Goal: Information Seeking & Learning: Check status

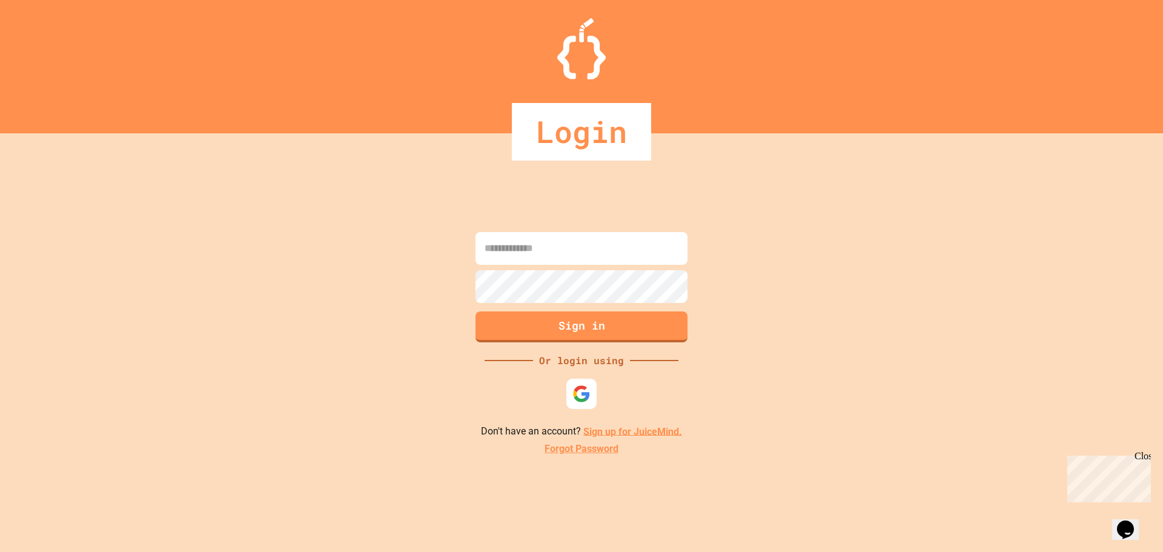
click at [579, 410] on div at bounding box center [581, 394] width 36 height 36
click at [578, 409] on div at bounding box center [581, 394] width 36 height 36
click at [578, 401] on img at bounding box center [581, 394] width 18 height 18
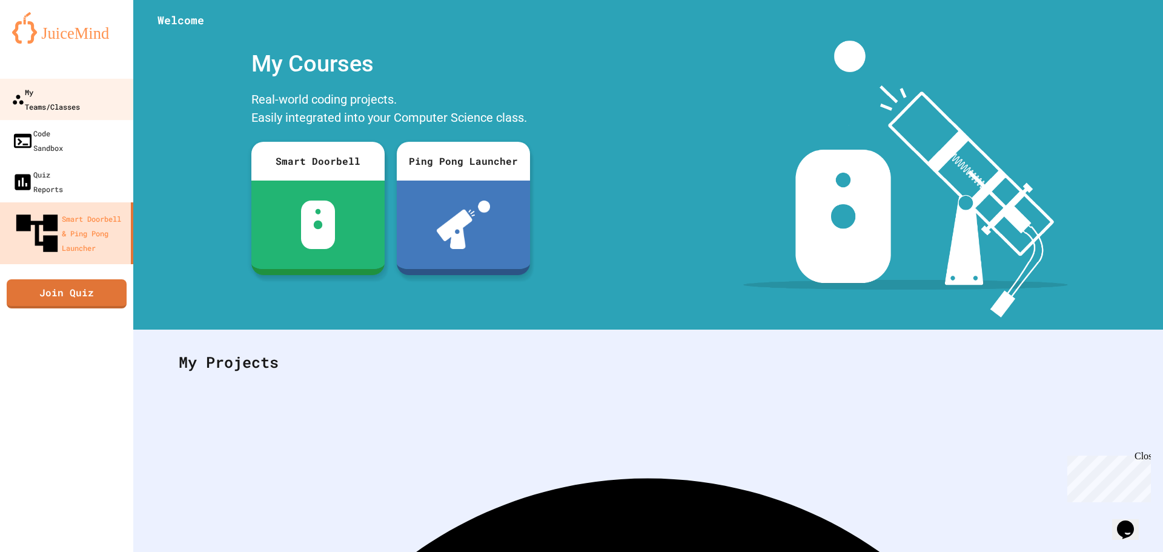
click at [98, 80] on link "My Teams/Classes" at bounding box center [66, 99] width 134 height 41
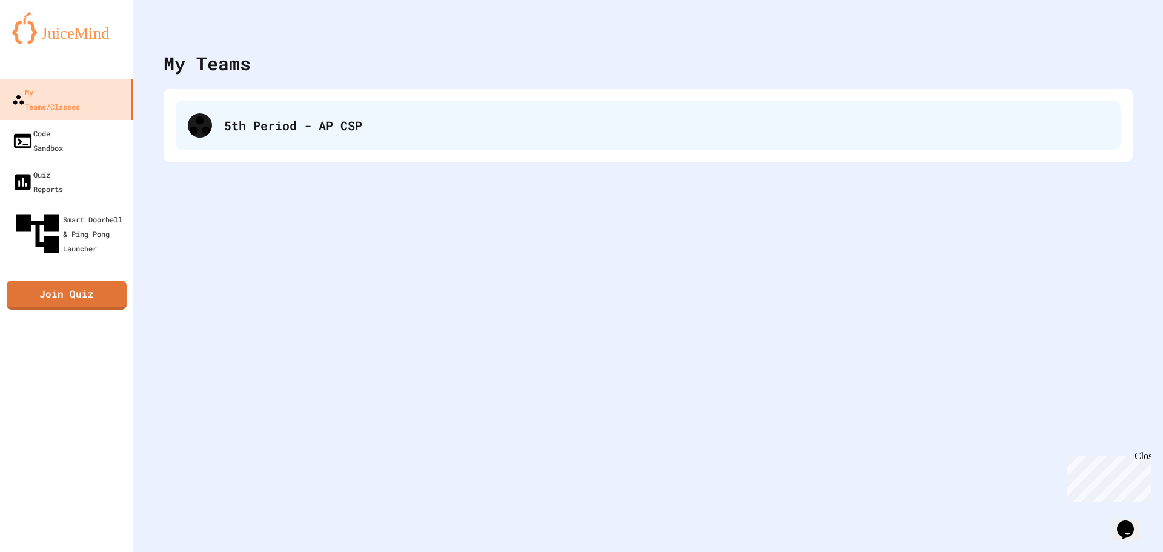
click at [225, 148] on div "5th Period - AP CSP" at bounding box center [648, 125] width 945 height 48
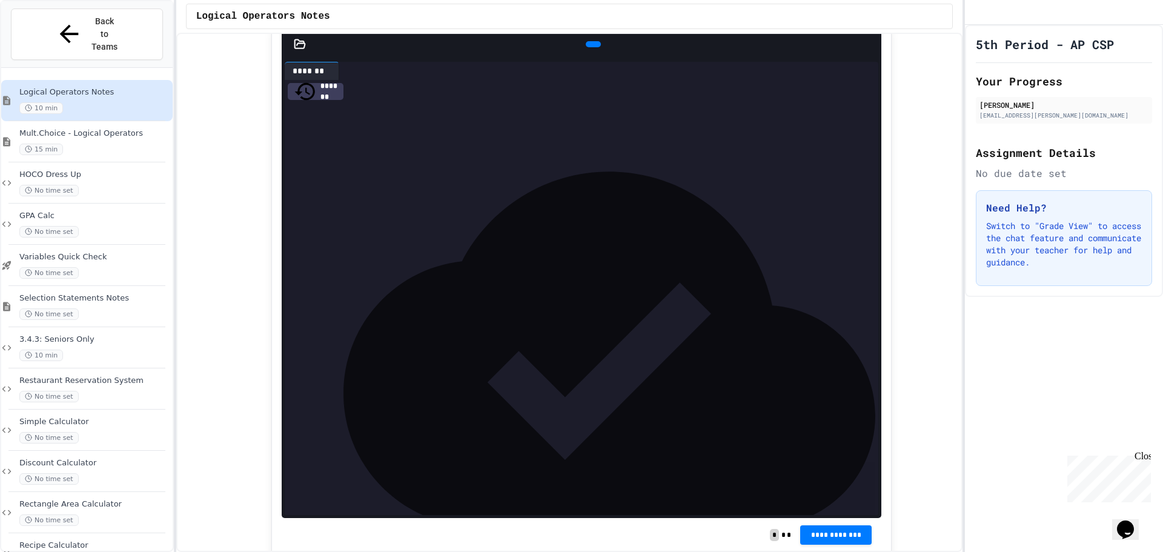
scroll to position [1272, 0]
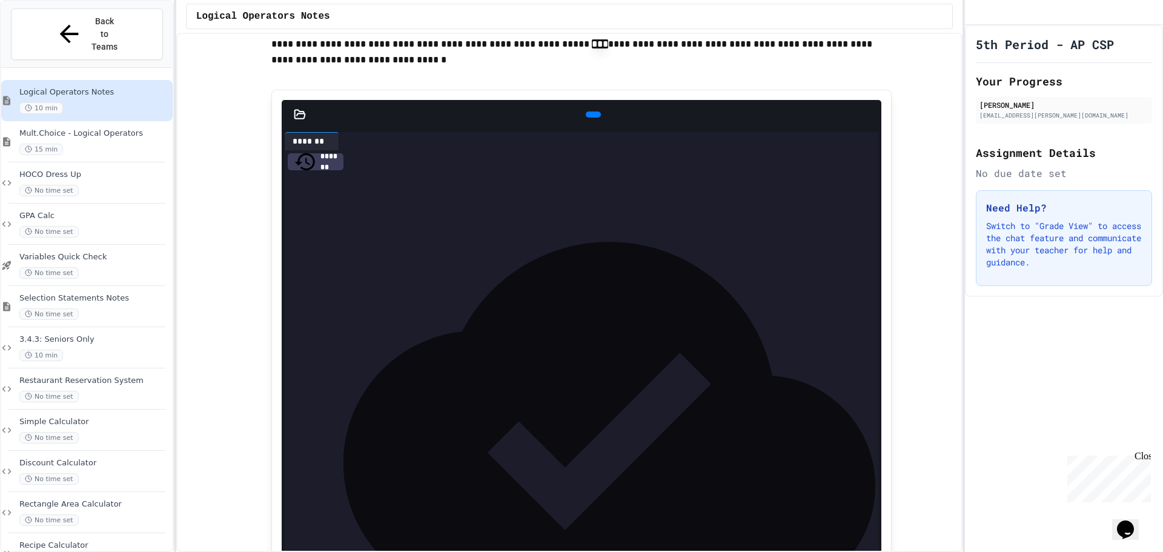
click at [597, 126] on icon at bounding box center [600, 121] width 7 height 8
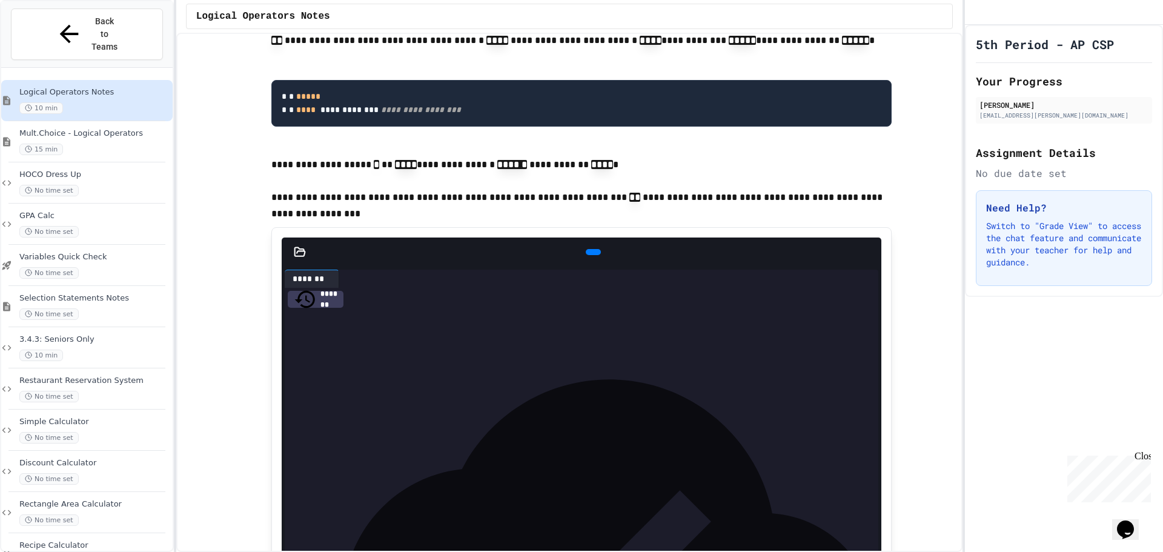
scroll to position [1938, 0]
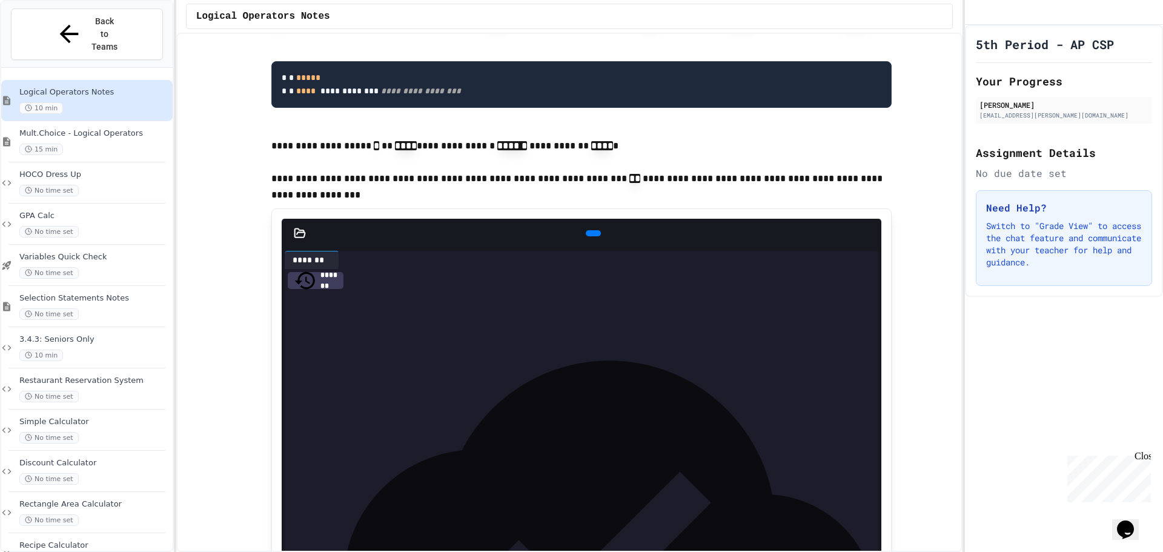
click at [592, 233] on icon at bounding box center [592, 233] width 0 height 0
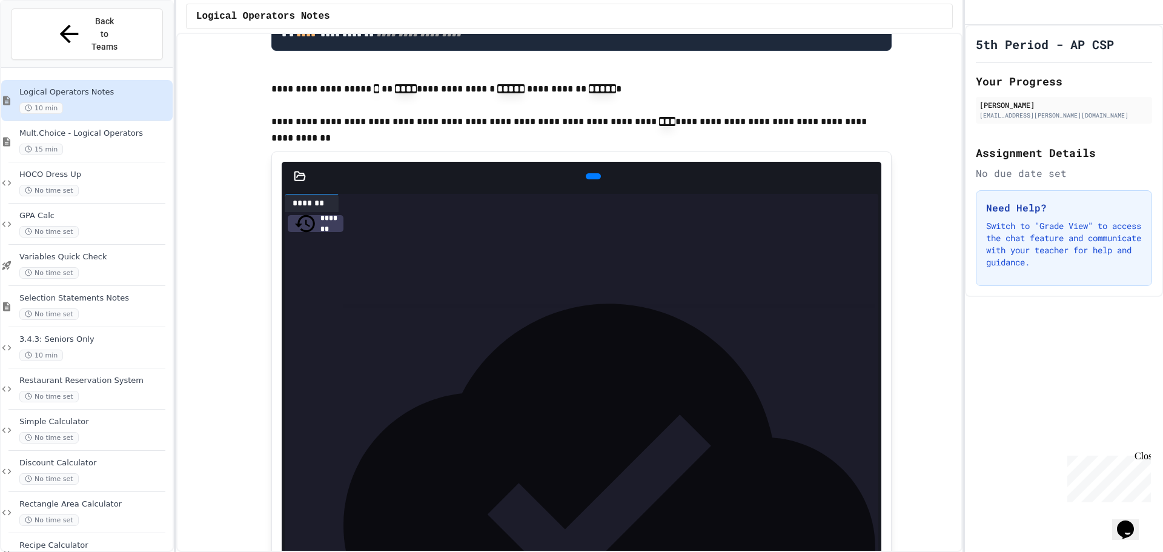
scroll to position [2786, 0]
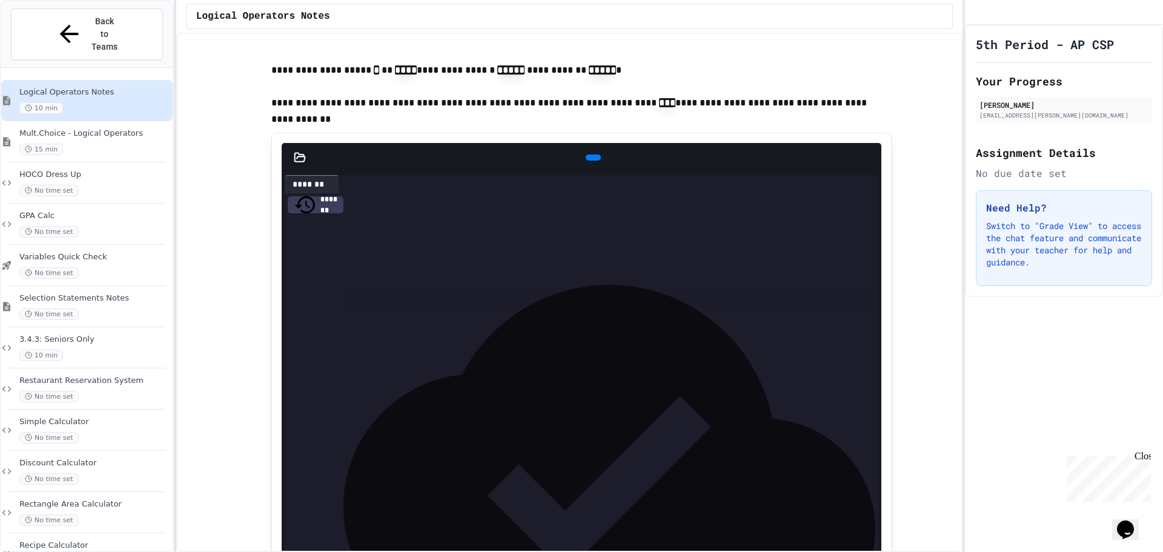
click at [592, 157] on icon at bounding box center [592, 157] width 0 height 0
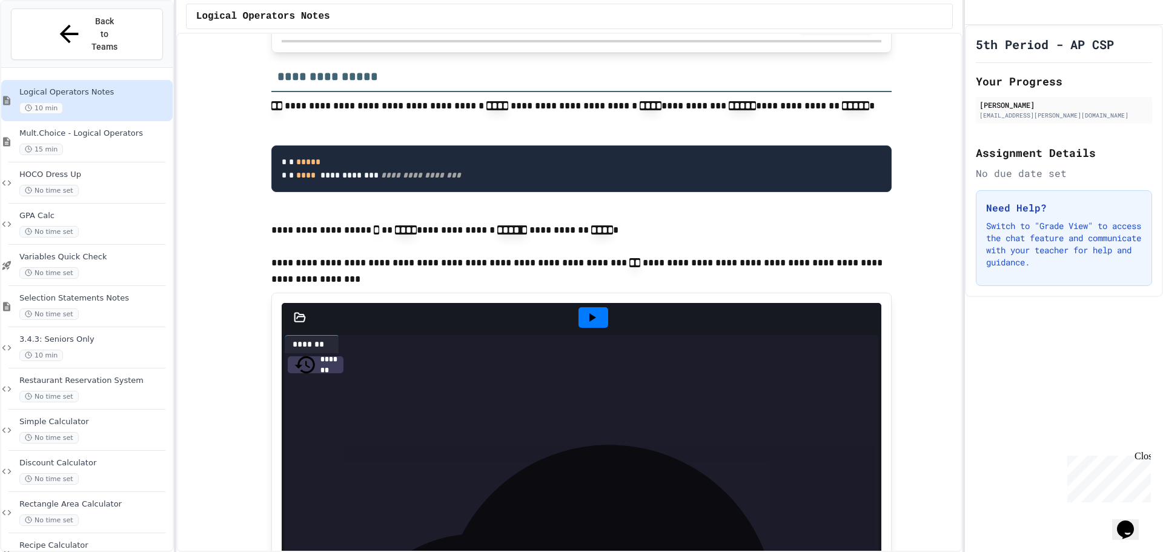
scroll to position [2180, 0]
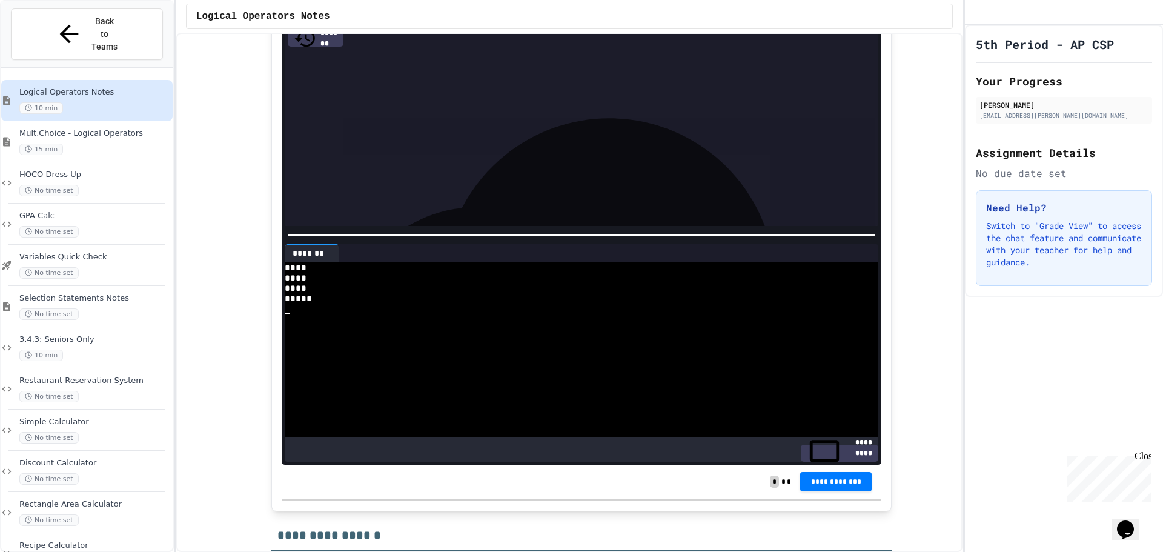
drag, startPoint x: 358, startPoint y: 130, endPoint x: 372, endPoint y: 132, distance: 14.6
click at [372, 79] on div "***** * ***** ** ***** *" at bounding box center [581, 73] width 557 height 12
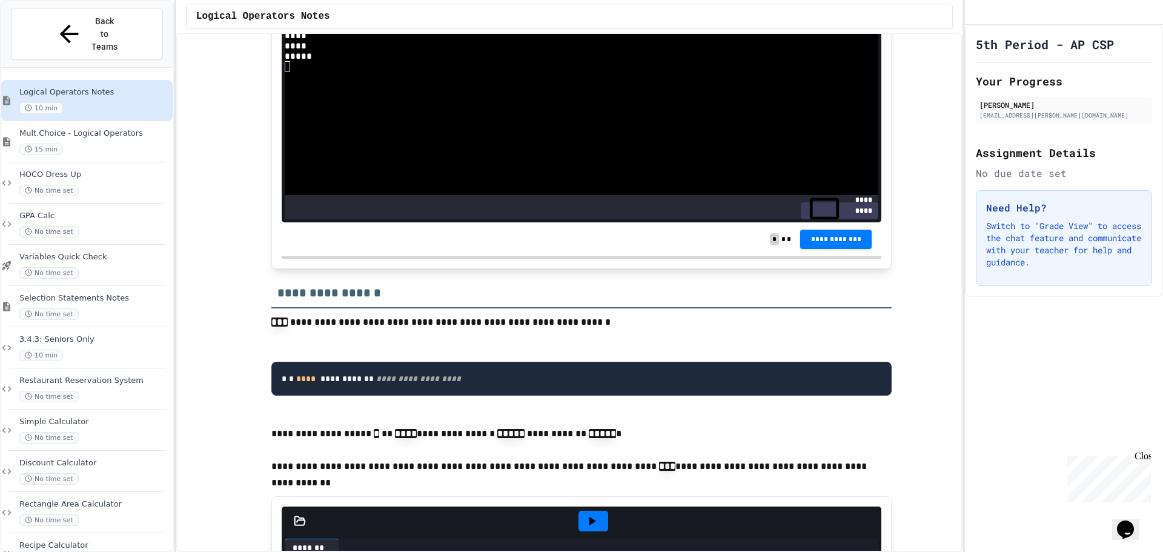
click at [578, 347] on p at bounding box center [581, 339] width 620 height 16
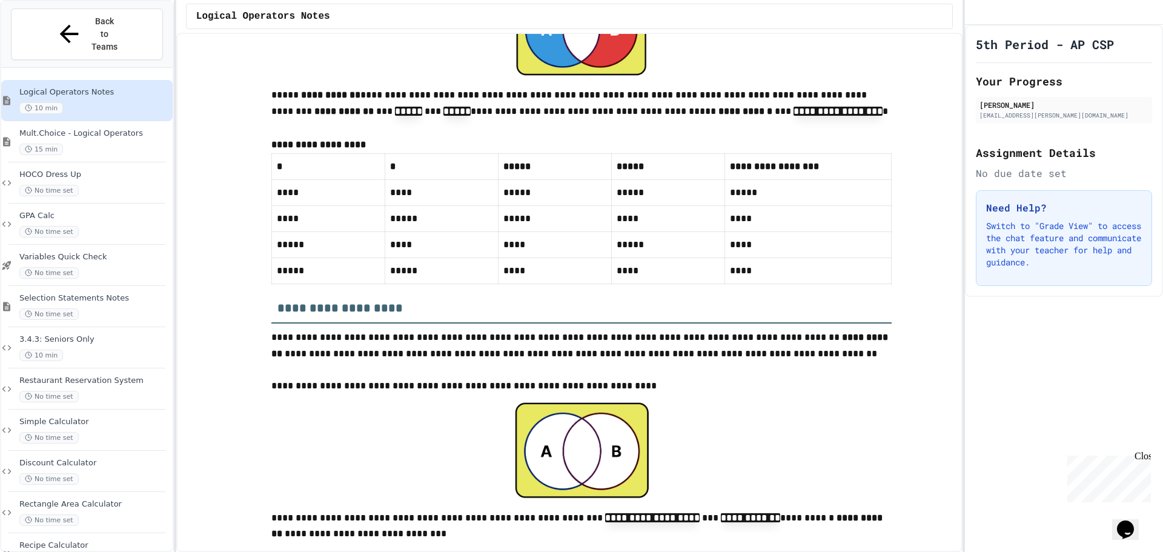
scroll to position [4300, 0]
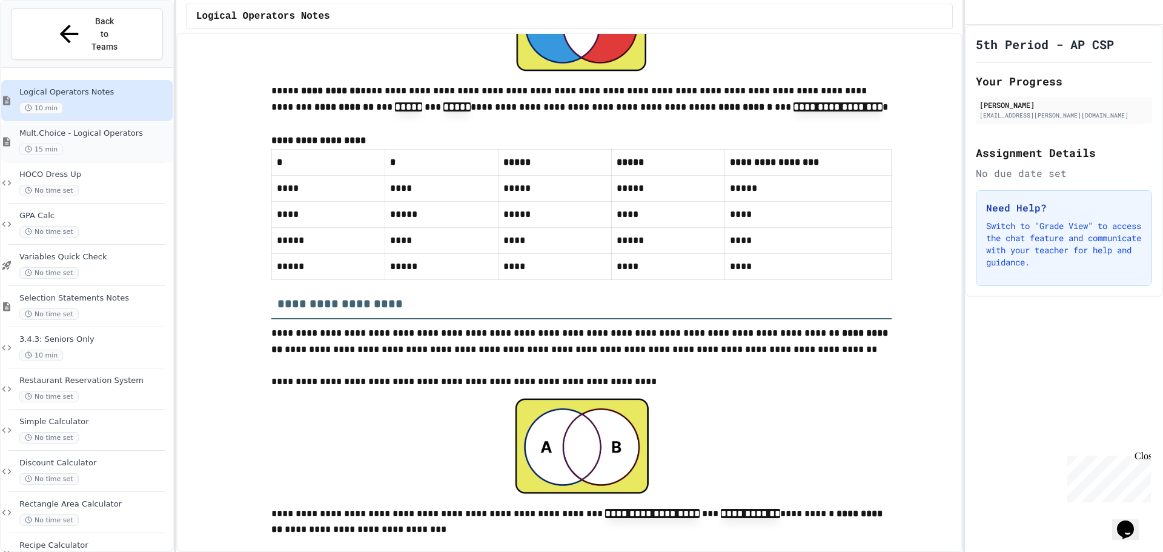
drag, startPoint x: 127, startPoint y: 100, endPoint x: 117, endPoint y: 108, distance: 12.9
click at [117, 128] on span "Mult.Choice - Logical Operators" at bounding box center [94, 133] width 151 height 10
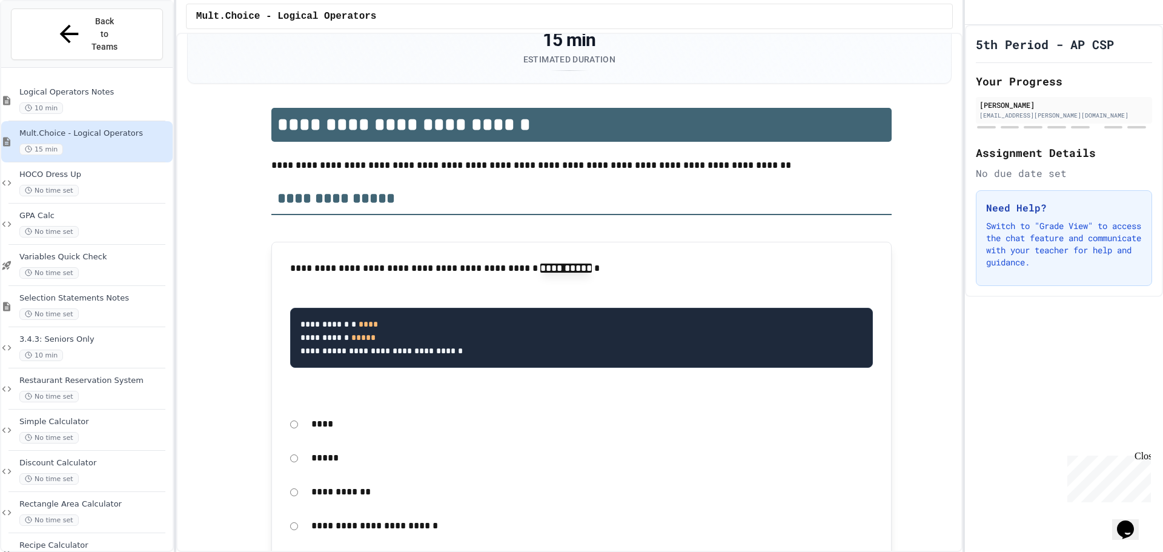
scroll to position [303, 0]
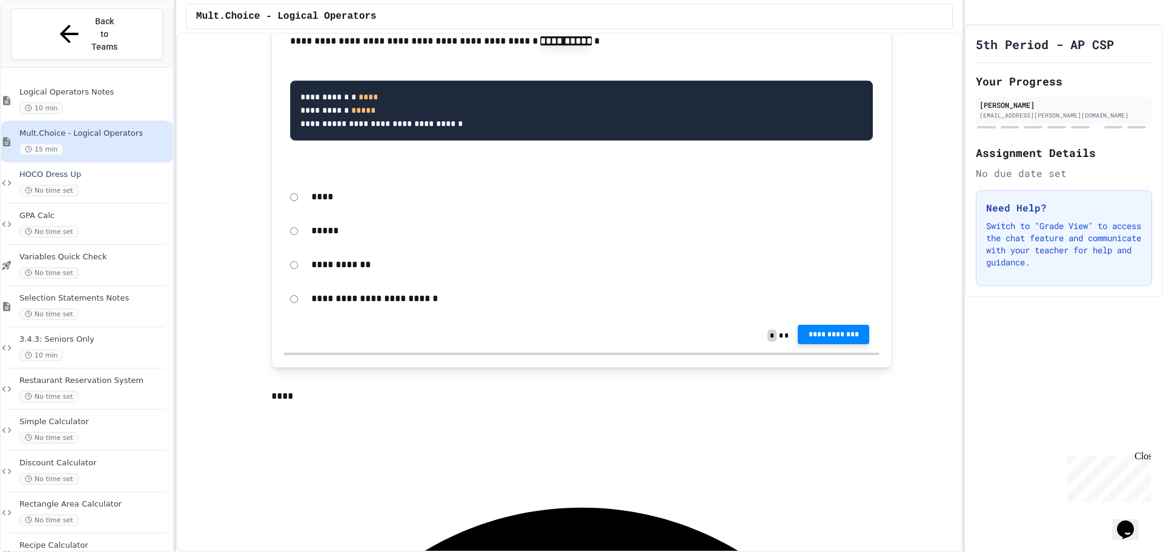
click at [841, 329] on button "**********" at bounding box center [833, 334] width 71 height 19
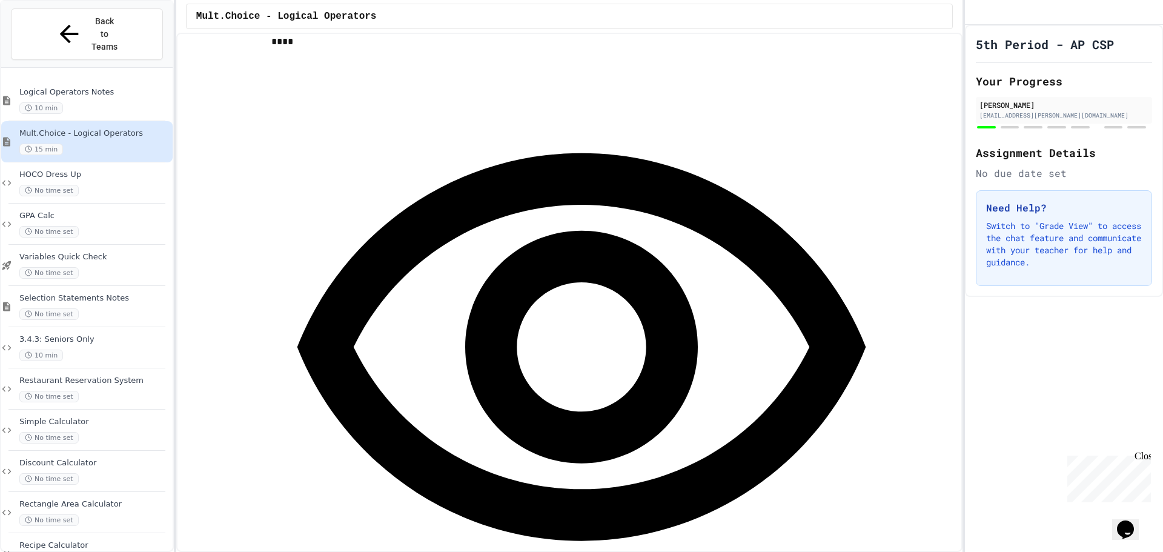
scroll to position [666, 0]
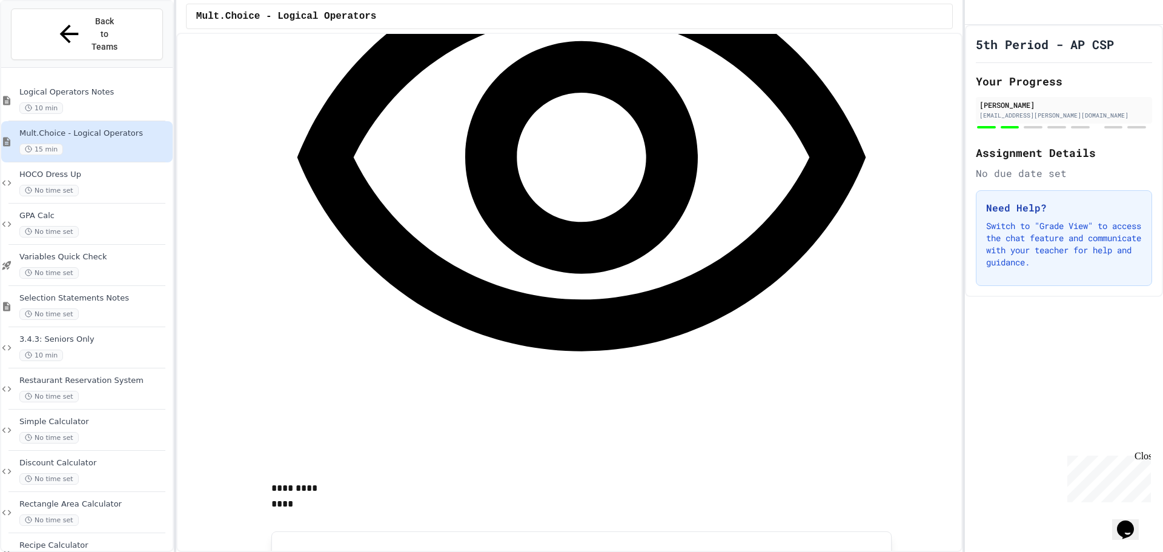
scroll to position [908, 0]
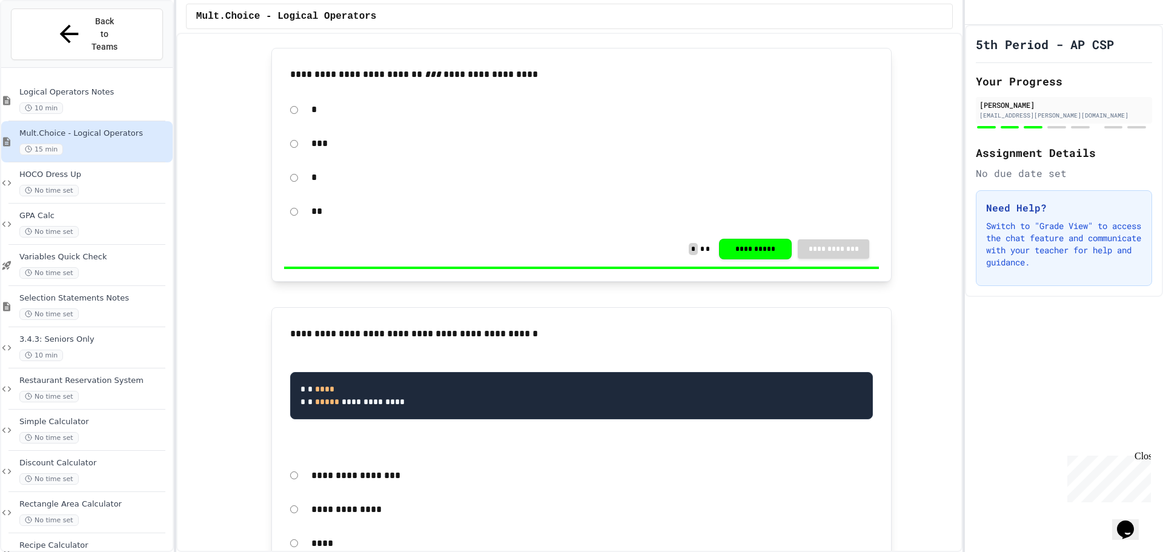
scroll to position [1332, 0]
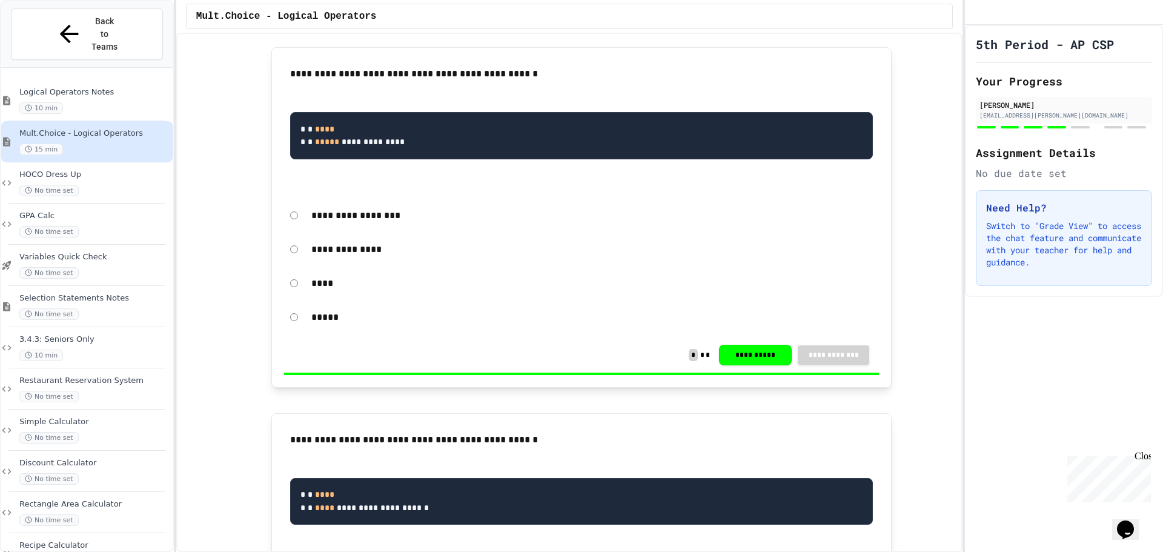
scroll to position [1756, 0]
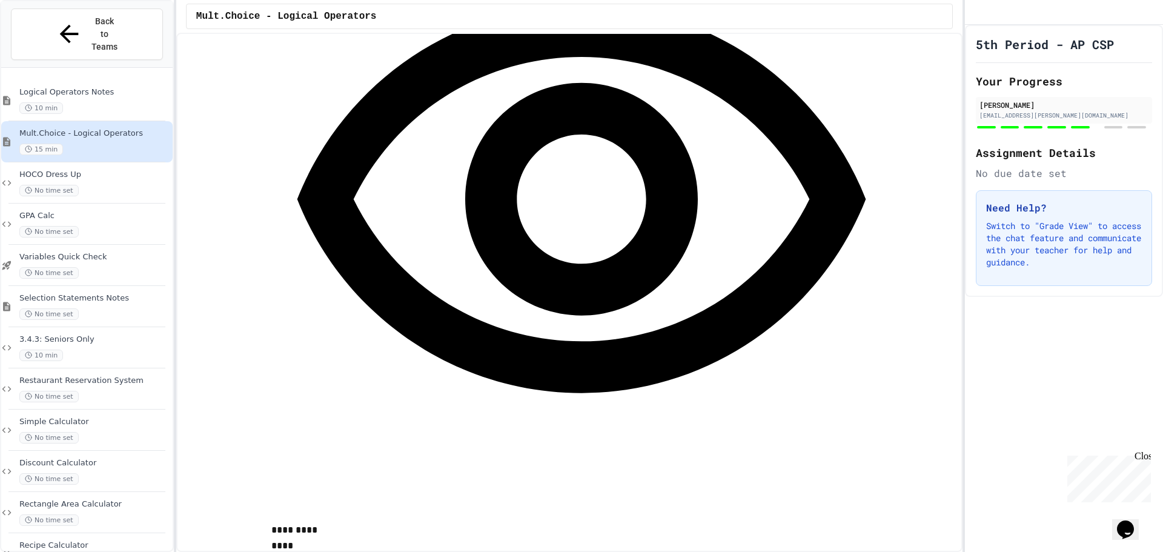
scroll to position [2483, 0]
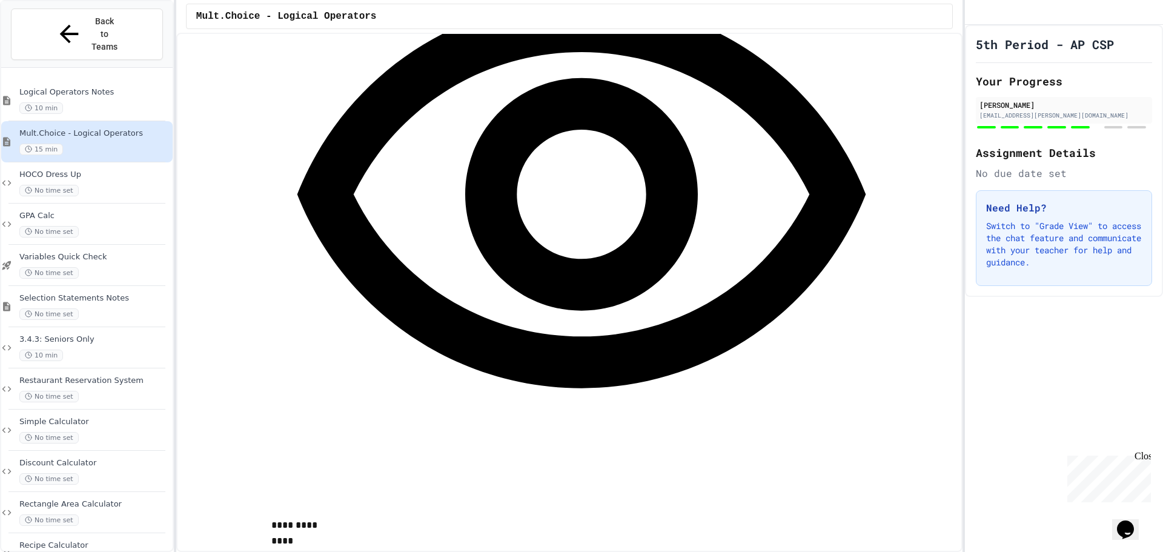
drag, startPoint x: 412, startPoint y: 108, endPoint x: 413, endPoint y: 127, distance: 19.4
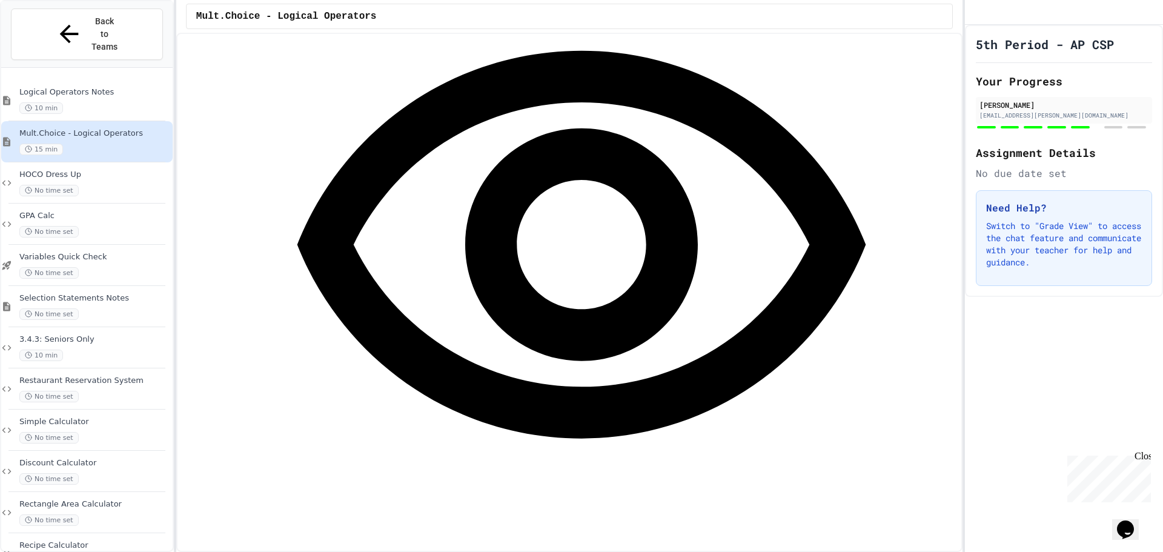
scroll to position [2362, 0]
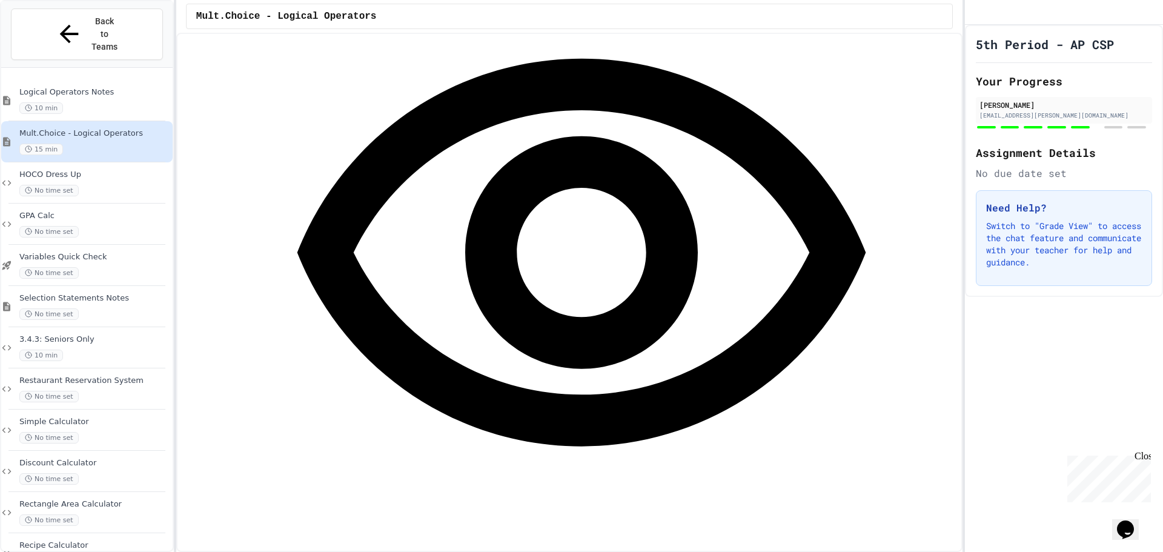
scroll to position [2483, 0]
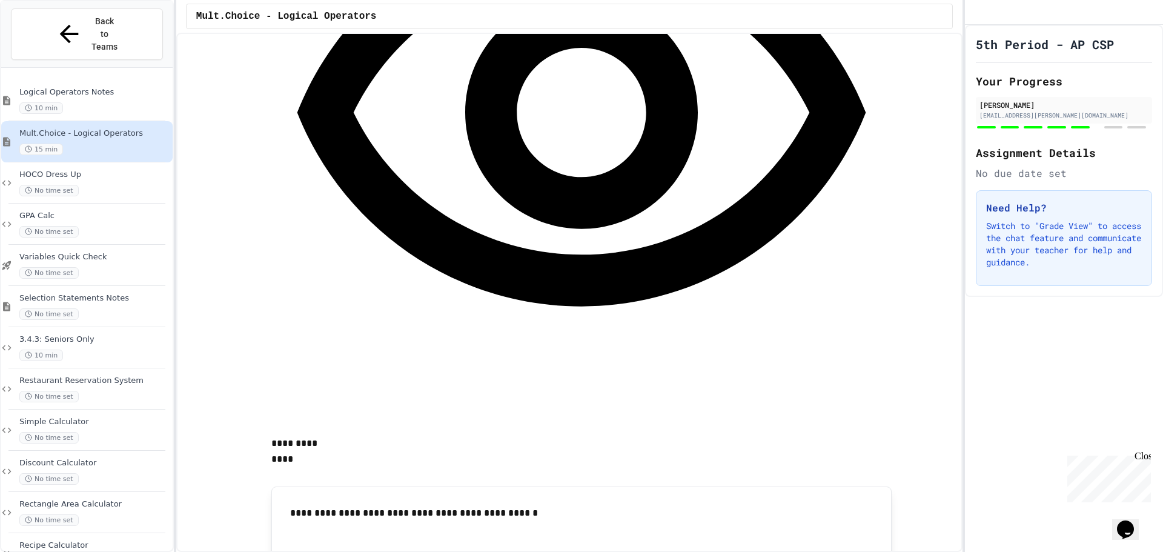
scroll to position [2423, 0]
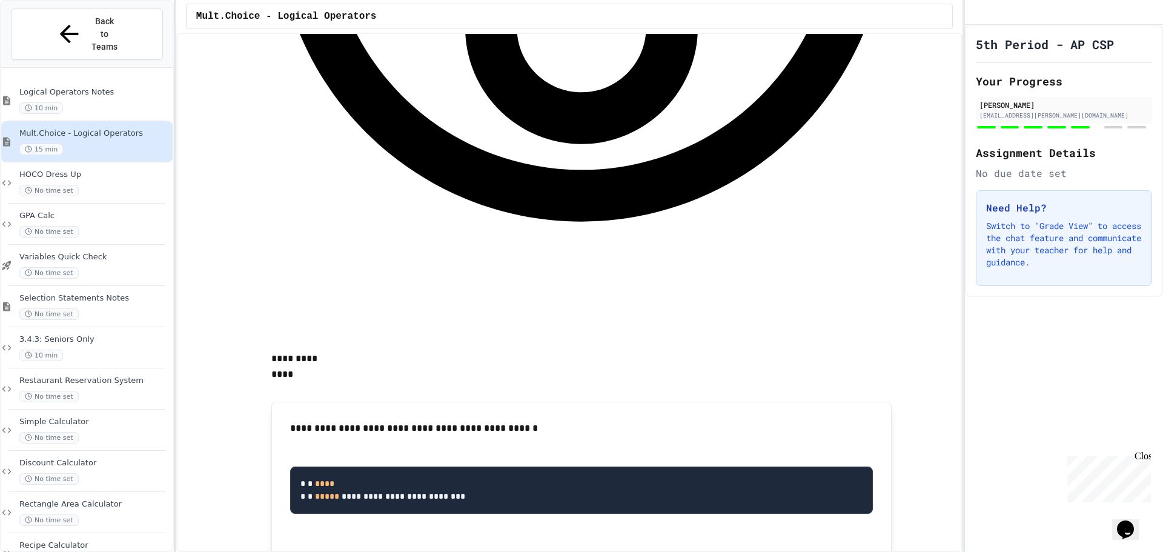
scroll to position [2725, 0]
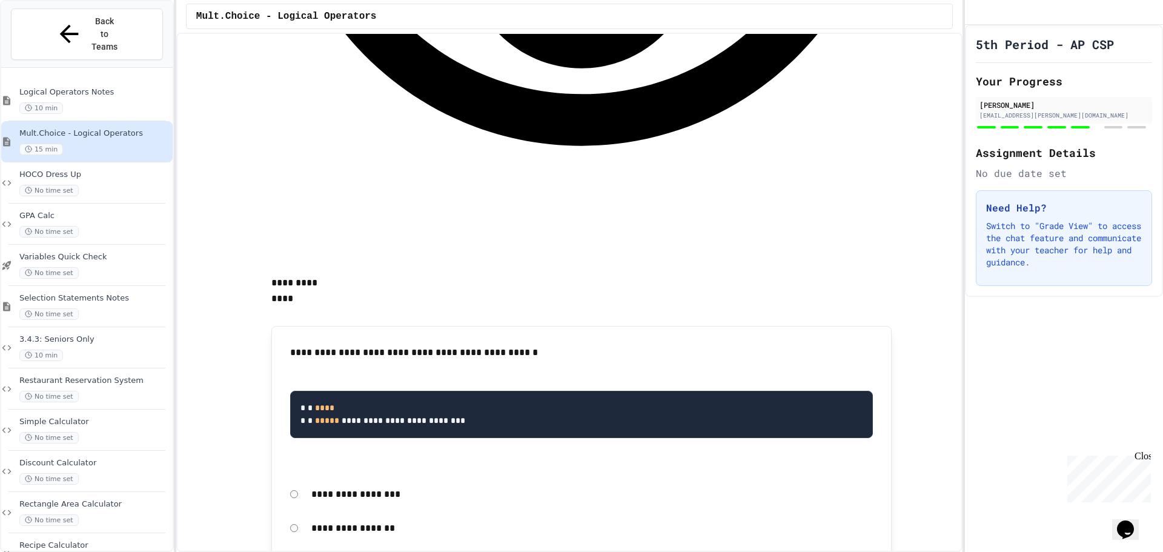
drag, startPoint x: 1064, startPoint y: 222, endPoint x: 1074, endPoint y: 234, distance: 15.0
drag, startPoint x: 1078, startPoint y: 236, endPoint x: 1053, endPoint y: 233, distance: 24.9
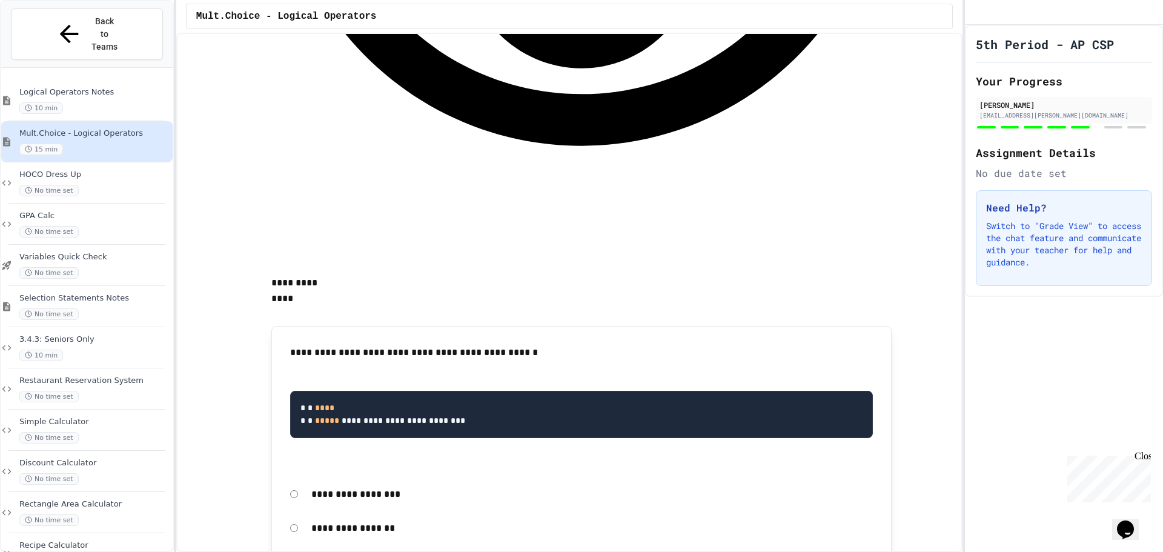
scroll to position [3149, 0]
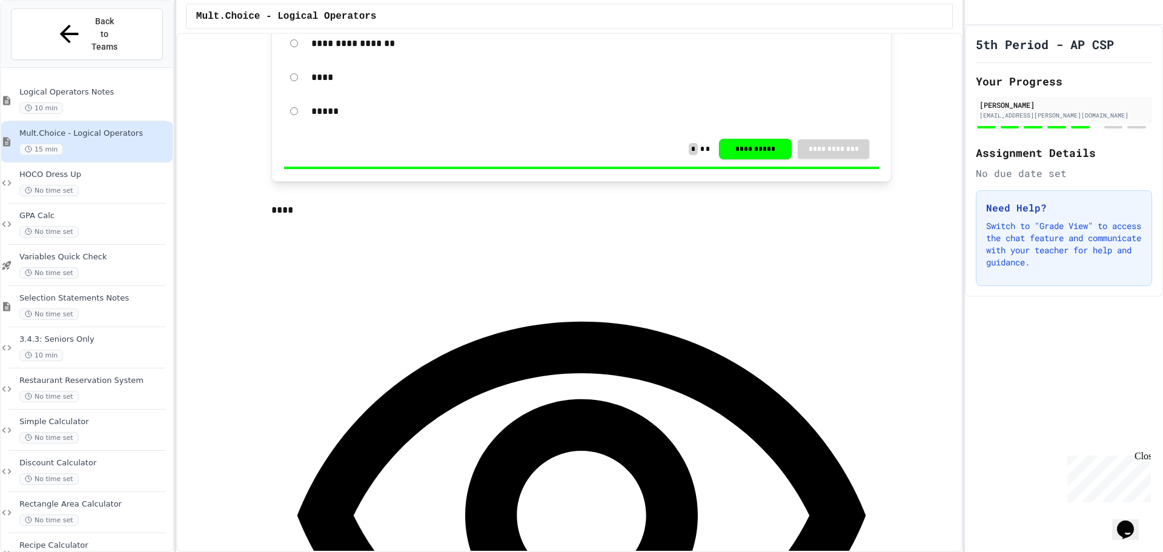
scroll to position [3331, 0]
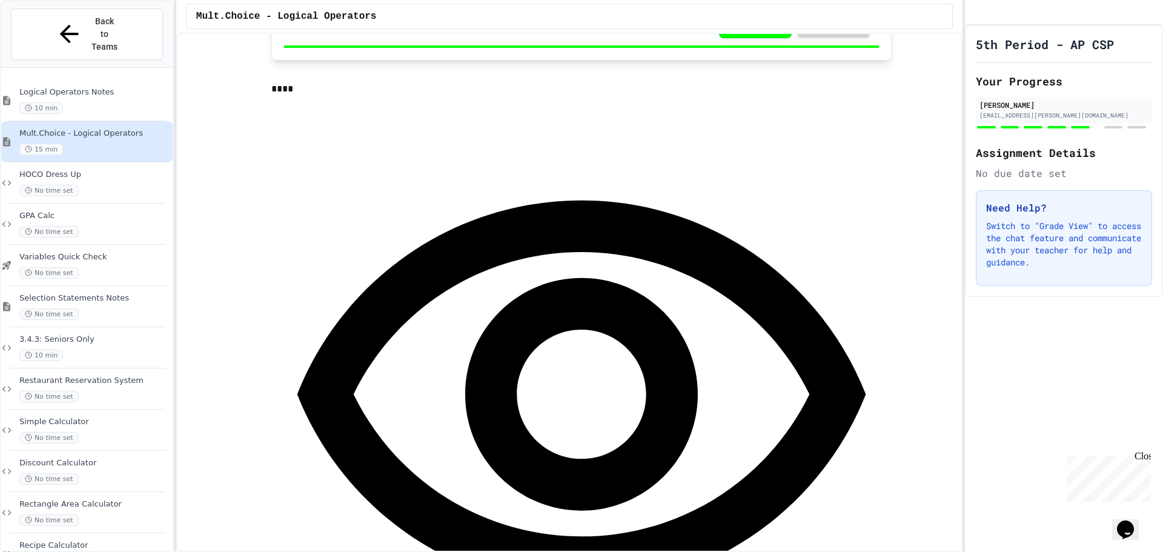
drag, startPoint x: 1074, startPoint y: 224, endPoint x: 1077, endPoint y: 234, distance: 10.2
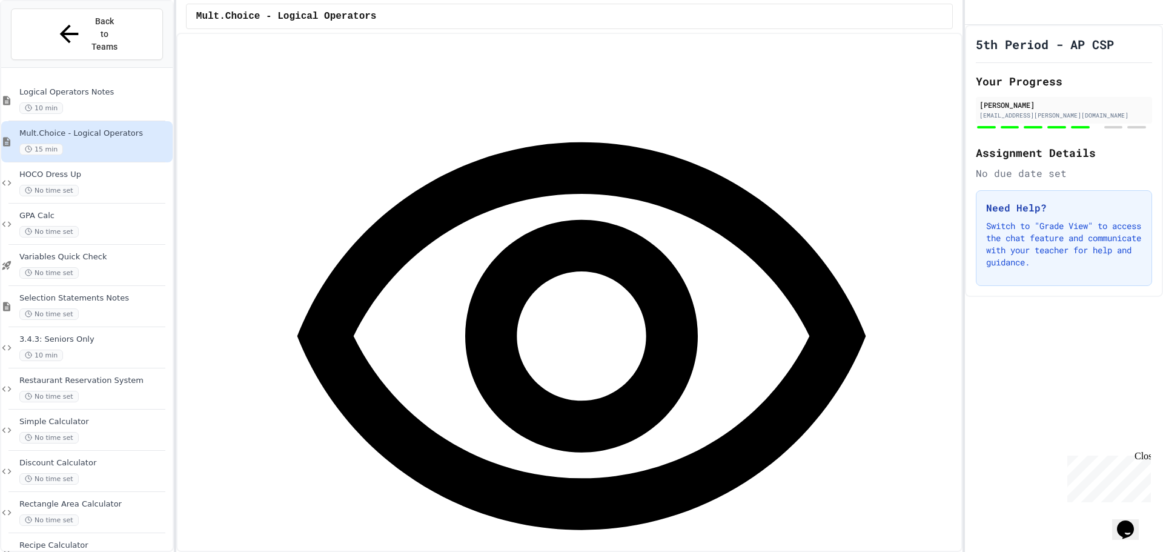
scroll to position [3634, 0]
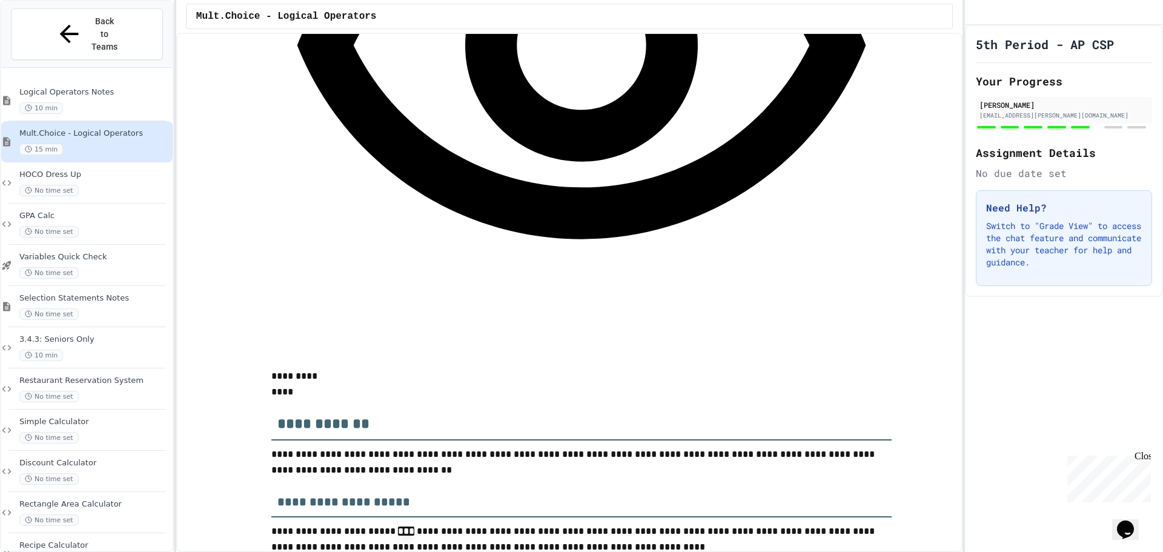
scroll to position [3755, 0]
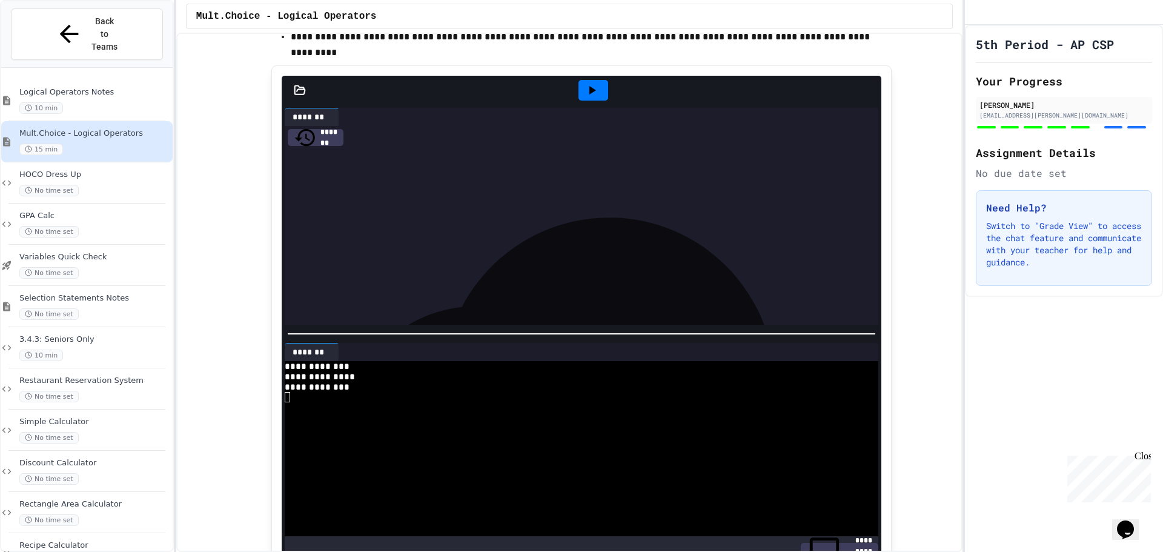
scroll to position [4299, 0]
